Goal: Task Accomplishment & Management: Manage account settings

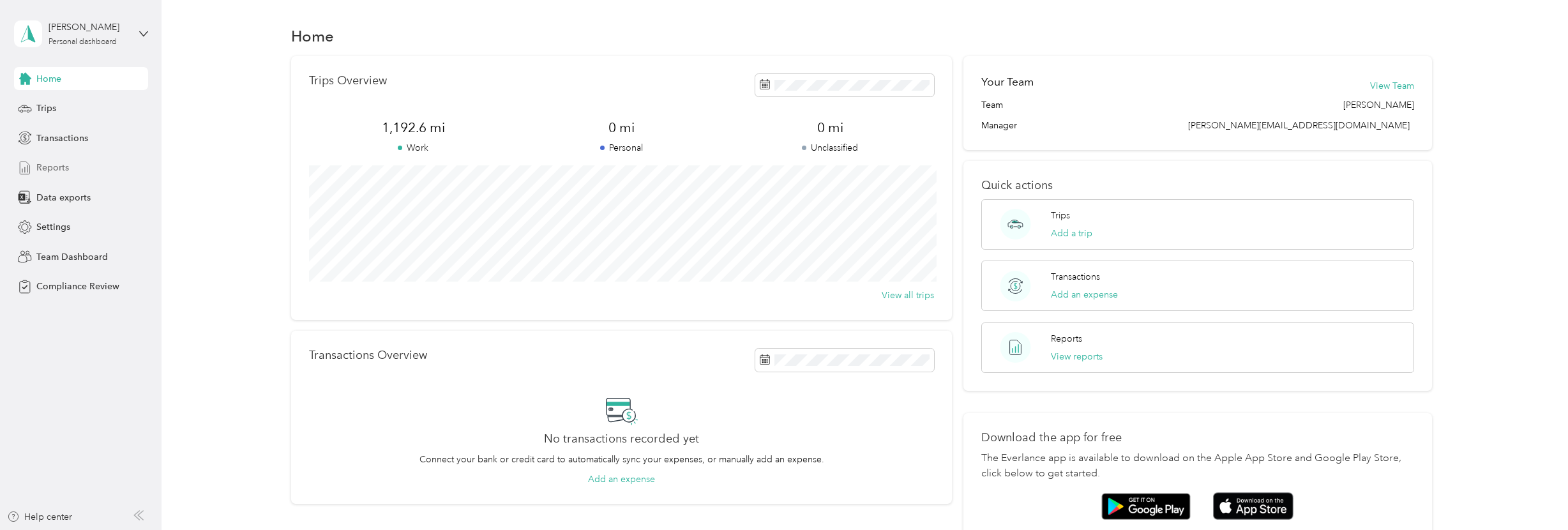
click at [68, 166] on div "Reports" at bounding box center [81, 168] width 134 height 23
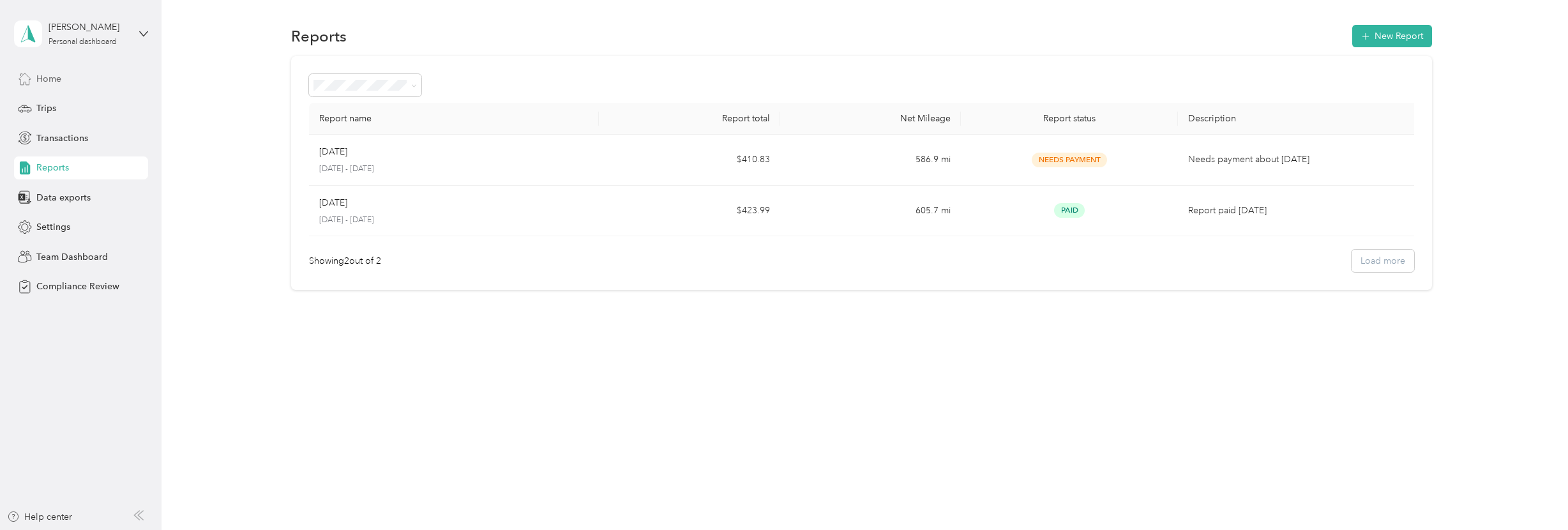
click at [64, 73] on div "Home" at bounding box center [81, 79] width 134 height 23
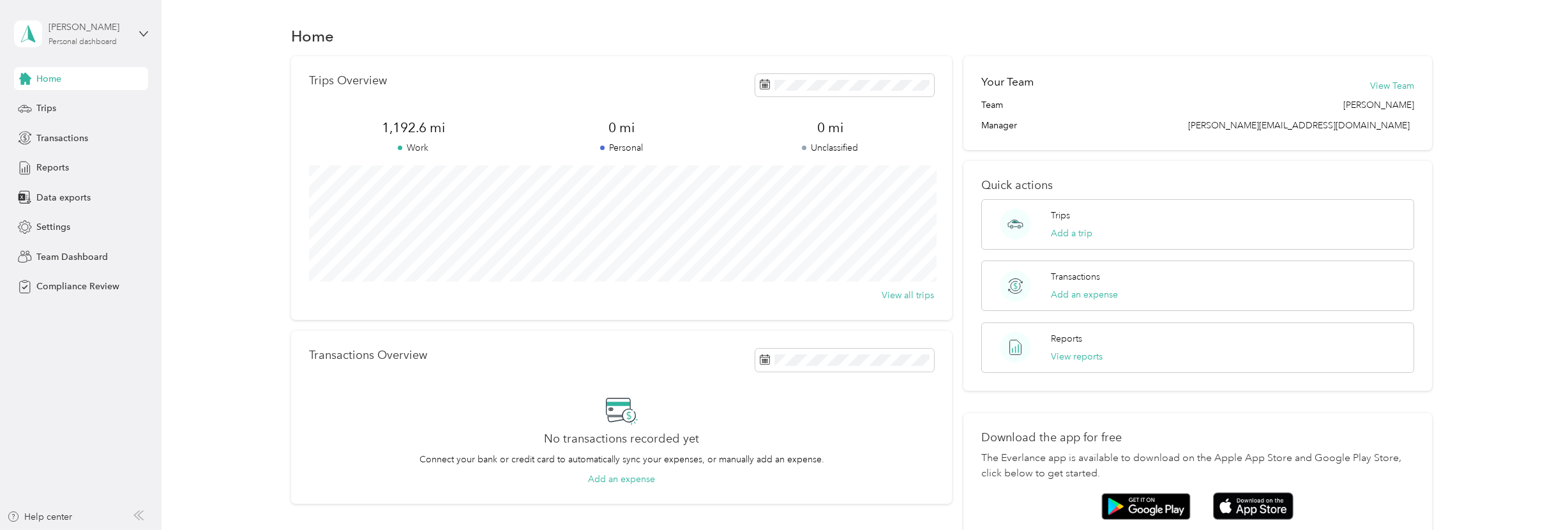
click at [83, 38] on div "Personal dashboard" at bounding box center [82, 42] width 68 height 8
click at [85, 109] on div "Team dashboard" at bounding box center [185, 105] width 323 height 23
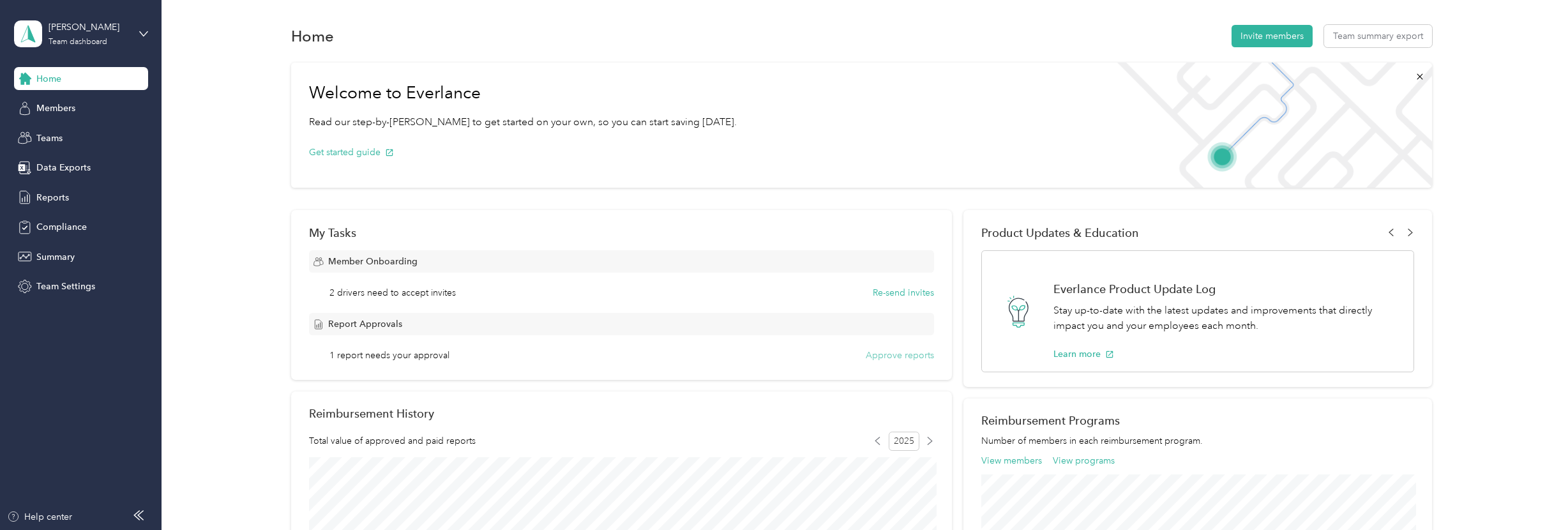
click at [907, 355] on button "Approve reports" at bounding box center [900, 355] width 68 height 14
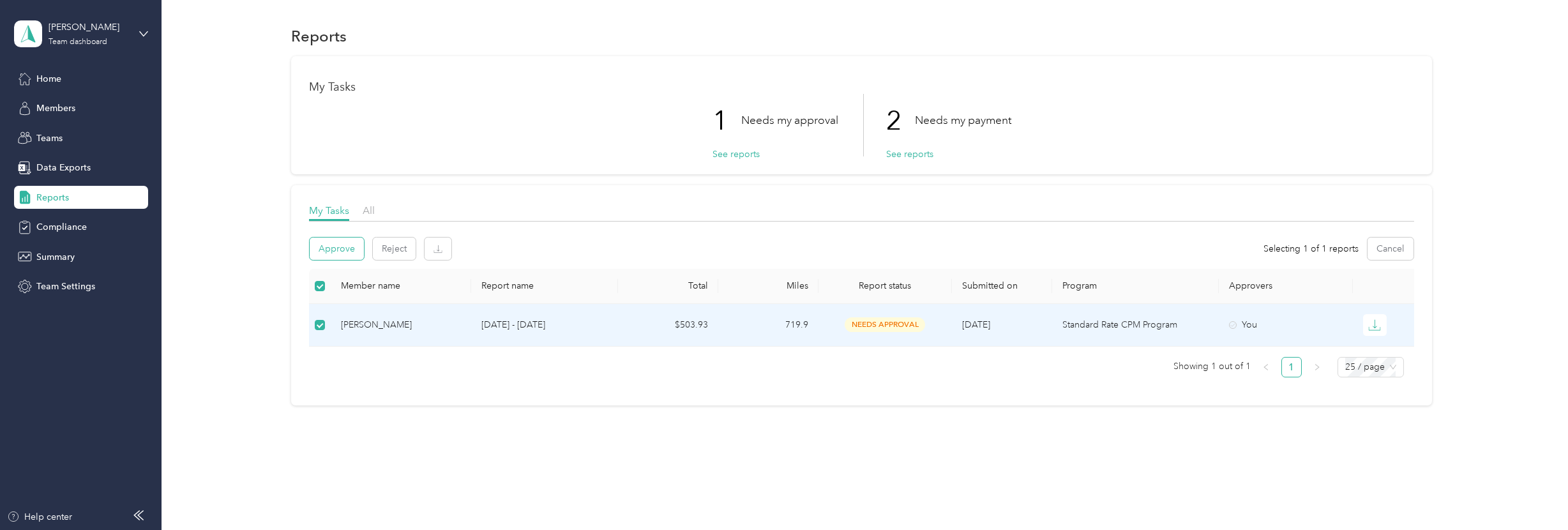
click at [330, 249] on button "Approve" at bounding box center [337, 249] width 54 height 23
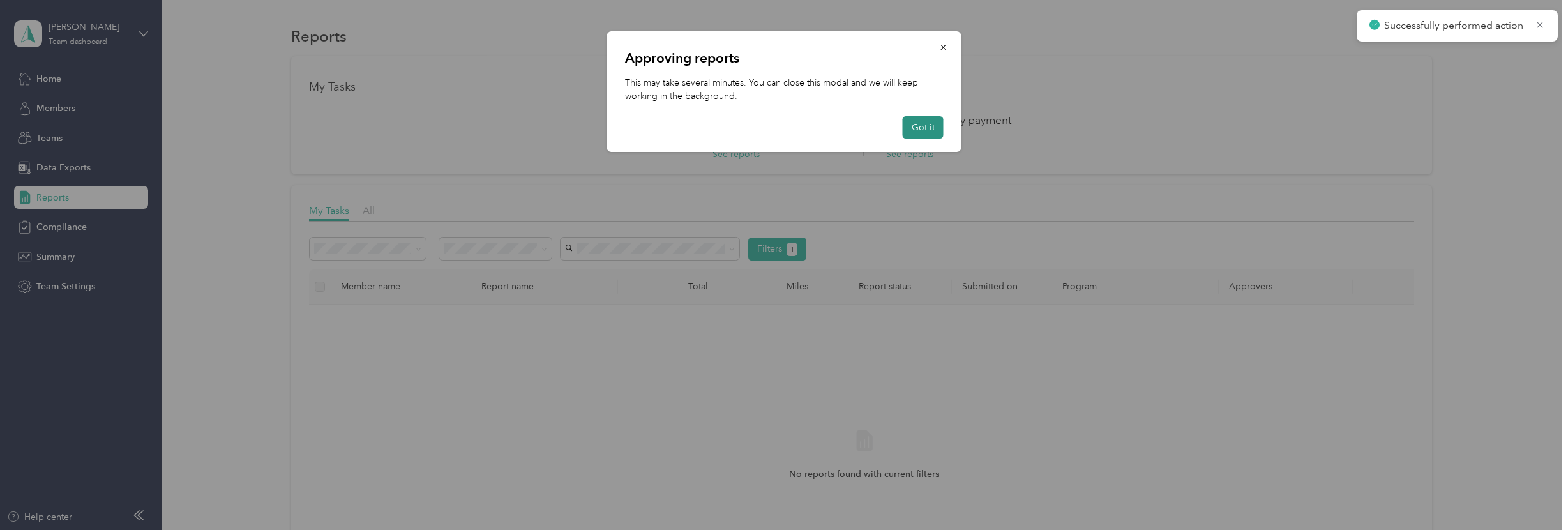
click at [925, 126] on button "Got it" at bounding box center [923, 127] width 41 height 23
